Goal: Register for event/course

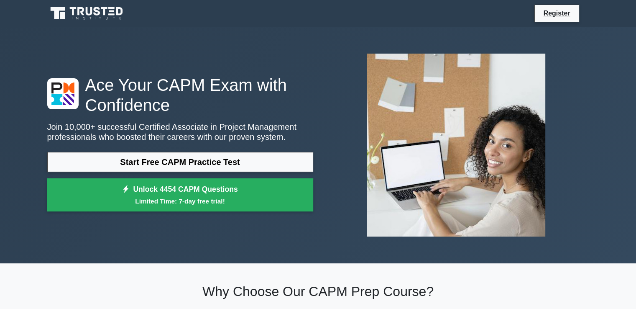
drag, startPoint x: 638, startPoint y: 31, endPoint x: 642, endPoint y: 26, distance: 5.4
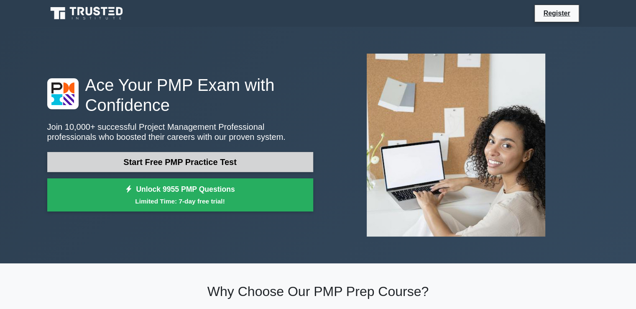
click at [271, 159] on link "Start Free PMP Practice Test" at bounding box center [180, 162] width 266 height 20
